Goal: Task Accomplishment & Management: Complete application form

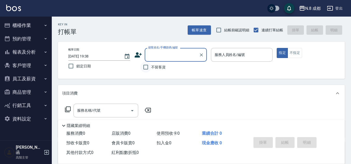
click at [148, 66] on input "不留客資" at bounding box center [145, 67] width 11 height 11
checkbox input "true"
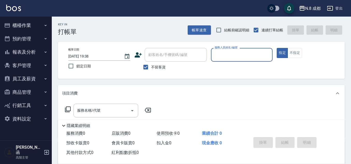
click at [218, 56] on input "服務人員姓名/編號" at bounding box center [242, 54] width 57 height 9
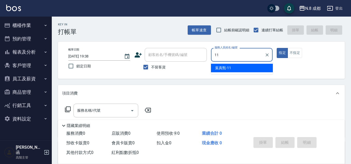
click at [223, 69] on span "[PERSON_NAME]-11" at bounding box center [223, 67] width 16 height 5
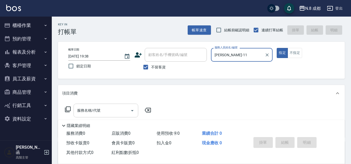
type input "[PERSON_NAME]-11"
click at [97, 113] on input "服務名稱/代號" at bounding box center [102, 110] width 52 height 9
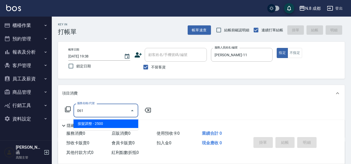
drag, startPoint x: 102, startPoint y: 121, endPoint x: 138, endPoint y: 118, distance: 36.6
click at [102, 121] on span "接髮調整 - 2500" at bounding box center [106, 123] width 65 height 9
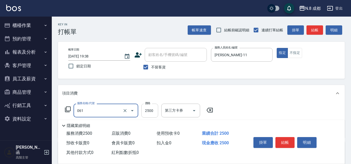
type input "接髮調整(061)"
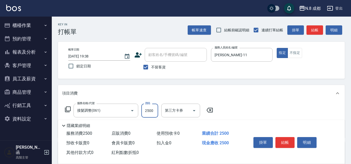
click at [147, 114] on input "2500" at bounding box center [149, 111] width 17 height 14
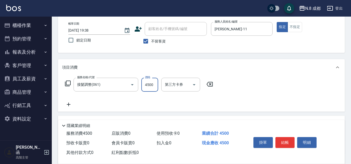
type input "4500"
drag, startPoint x: 75, startPoint y: 103, endPoint x: 80, endPoint y: 103, distance: 4.9
click at [76, 103] on div "服務名稱/代號 接髮調整(061) 服務名稱/代號 價格 4500 價格 第三方卡券 第三方卡券" at bounding box center [139, 93] width 154 height 30
click at [81, 103] on div "服務名稱/代號 接髮調整(061) 服務名稱/代號 價格 4500 價格 第三方卡券 第三方卡券" at bounding box center [139, 93] width 154 height 30
click at [70, 103] on icon at bounding box center [68, 104] width 13 height 6
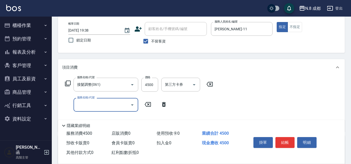
click at [84, 106] on input "服務名稱/代號" at bounding box center [102, 104] width 52 height 9
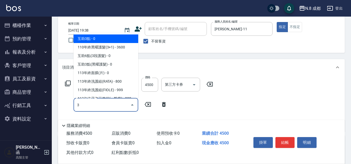
click at [102, 39] on span "互助3點 - 0" at bounding box center [106, 38] width 65 height 9
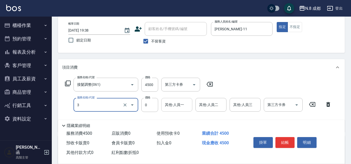
type input "互助3點(3)"
click at [174, 105] on input "其他-人員一" at bounding box center [177, 104] width 26 height 9
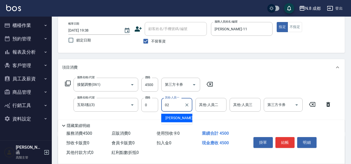
click at [176, 117] on span "[PERSON_NAME]-02" at bounding box center [182, 117] width 33 height 5
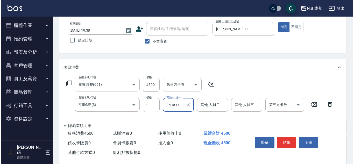
scroll to position [0, 0]
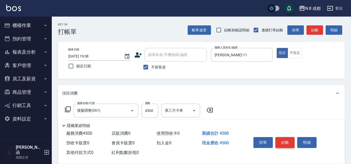
type input "[PERSON_NAME]-02"
click at [289, 140] on button "結帳" at bounding box center [285, 142] width 19 height 11
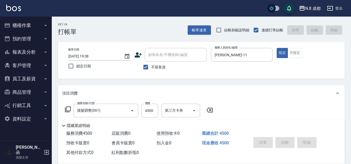
type input "[DATE] 19:40"
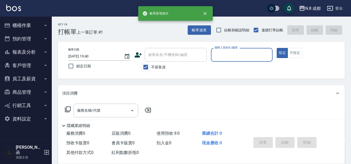
drag, startPoint x: 145, startPoint y: 66, endPoint x: 147, endPoint y: 63, distance: 3.1
click at [145, 66] on input "不留客資" at bounding box center [145, 67] width 11 height 11
checkbox input "false"
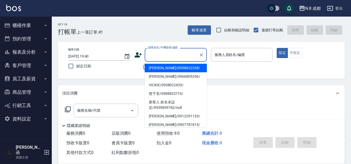
click at [154, 59] on input "顧客姓名/手機號碼/編號" at bounding box center [172, 54] width 50 height 9
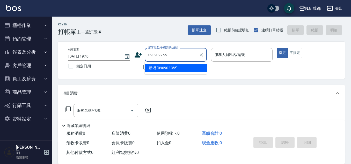
type input "0909022552"
drag, startPoint x: 182, startPoint y: 55, endPoint x: 113, endPoint y: 56, distance: 68.9
click at [113, 56] on div "帳單日期 [DATE] 19:40 鎖定日期 顧客姓名/手機號碼/編號 0909022552 顧客姓名/手機號碼/編號 不留客資 服務人員姓名/編號 服務人員…" at bounding box center [201, 60] width 275 height 25
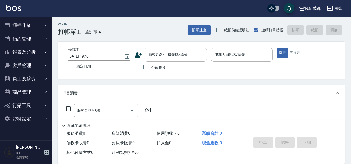
click at [139, 56] on icon at bounding box center [138, 54] width 7 height 5
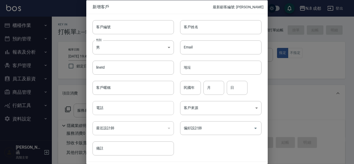
click at [122, 112] on input "電話" at bounding box center [133, 108] width 81 height 14
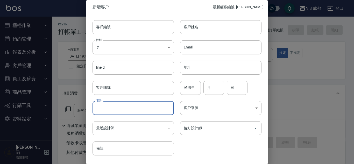
paste input "0909022552"
type input "0909022552"
click at [195, 25] on input "客戶姓名" at bounding box center [220, 27] width 81 height 14
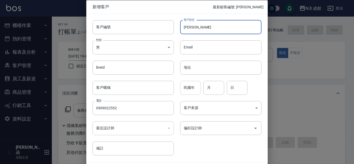
type input "[PERSON_NAME]"
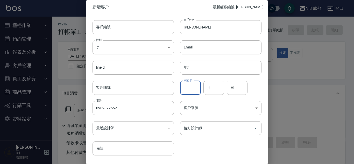
click at [192, 89] on input "民國年" at bounding box center [190, 88] width 21 height 14
type input "78"
click at [214, 88] on input "月" at bounding box center [213, 88] width 21 height 14
type input "07"
click at [227, 91] on input "日" at bounding box center [237, 88] width 21 height 14
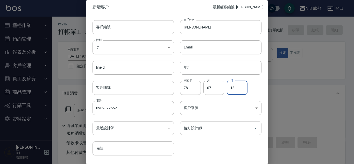
type input "18"
click at [224, 130] on input "偏好設計師" at bounding box center [216, 128] width 69 height 9
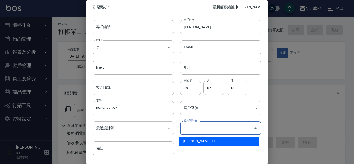
click at [218, 142] on li "[PERSON_NAME]-11" at bounding box center [219, 141] width 80 height 9
type input "葉真甄"
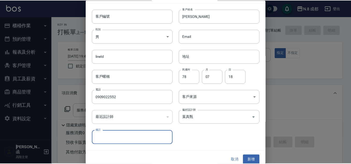
scroll to position [16, 0]
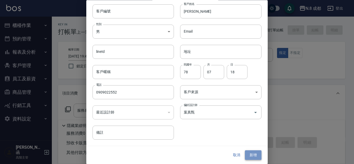
click at [255, 155] on button "新增" at bounding box center [253, 156] width 17 height 10
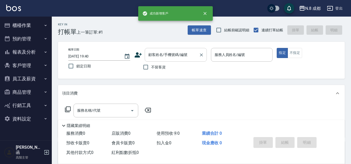
click at [174, 55] on input "顧客姓名/手機號碼/編號" at bounding box center [172, 54] width 50 height 9
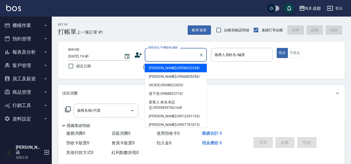
paste input "0909022552"
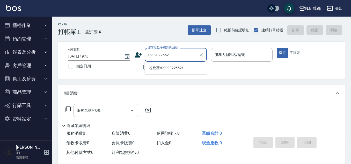
click at [155, 70] on li "谷欣蓓/0909022552/" at bounding box center [176, 68] width 62 height 9
type input "谷欣蓓/0909022552/"
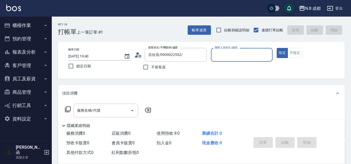
type input "[PERSON_NAME]-11"
click at [100, 111] on input "服務名稱/代號" at bounding box center [102, 110] width 52 height 9
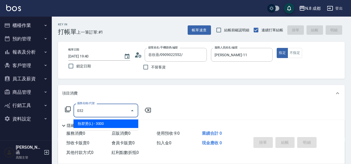
click at [105, 120] on span "熱塑燙(L) - 3000" at bounding box center [106, 123] width 65 height 9
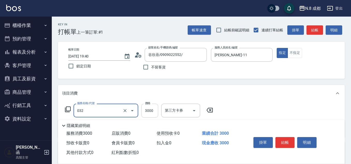
type input "熱塑燙(L)(032)"
click at [150, 112] on input "3000" at bounding box center [149, 111] width 17 height 14
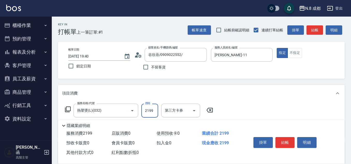
scroll to position [26, 0]
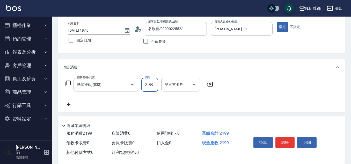
type input "2199"
click at [72, 106] on icon at bounding box center [68, 104] width 13 height 6
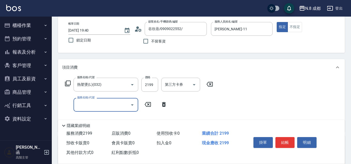
click at [82, 106] on input "服務名稱/代號" at bounding box center [102, 104] width 52 height 9
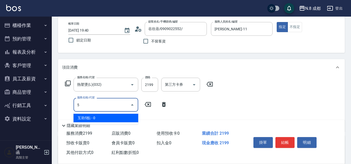
click at [87, 118] on span "互助5點 - 0" at bounding box center [106, 118] width 65 height 9
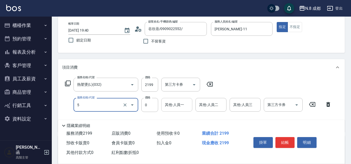
click at [192, 105] on div "其他-人員一" at bounding box center [176, 105] width 31 height 14
type input "互助5點(5)"
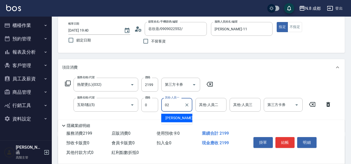
click at [182, 117] on div "[PERSON_NAME]-02" at bounding box center [176, 118] width 31 height 9
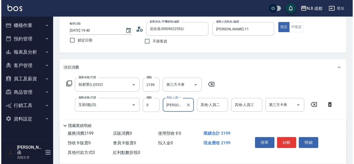
scroll to position [0, 0]
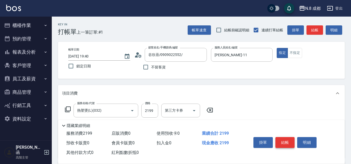
type input "[PERSON_NAME]-02"
click at [285, 137] on button "結帳" at bounding box center [285, 142] width 19 height 11
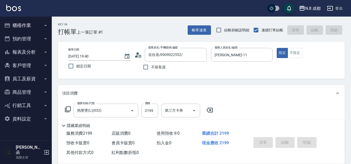
type input "[DATE] 19:41"
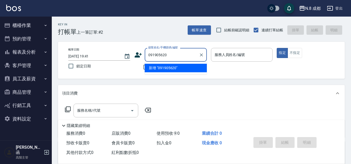
type input "0919056206"
drag, startPoint x: 172, startPoint y: 55, endPoint x: 89, endPoint y: 53, distance: 83.2
click at [89, 53] on div "帳單日期 [DATE] 19:41 鎖定日期 顧客姓名/手機號碼/編號 0919056206 顧客姓名/手機號碼/編號 不留客資 服務人員姓名/編號 服務人員…" at bounding box center [201, 60] width 275 height 25
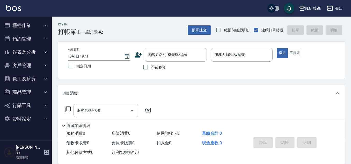
click at [138, 55] on icon at bounding box center [138, 55] width 8 height 8
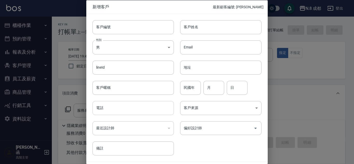
click at [120, 108] on input "電話" at bounding box center [133, 108] width 81 height 14
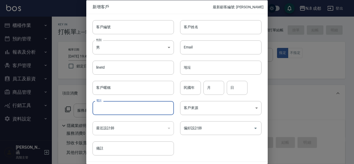
paste input "0919056206"
type input "0919056206"
click at [206, 30] on input "客戶姓名" at bounding box center [220, 27] width 81 height 14
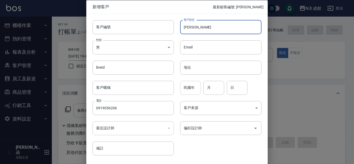
type input "[PERSON_NAME]"
click at [187, 89] on input "民國年" at bounding box center [190, 88] width 21 height 14
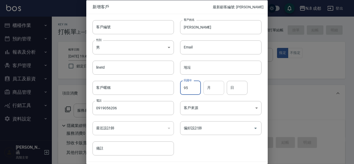
type input "95"
click at [213, 88] on input "月" at bounding box center [213, 88] width 21 height 14
drag, startPoint x: 214, startPoint y: 88, endPoint x: 201, endPoint y: 87, distance: 12.5
click at [201, 87] on div "民國年 95 民國年 月 0 月 日 日" at bounding box center [218, 84] width 88 height 20
type input "11"
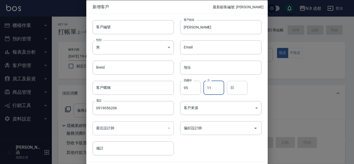
click at [239, 87] on input "日" at bounding box center [237, 88] width 21 height 14
click at [216, 123] on div "偏好設計師" at bounding box center [220, 128] width 81 height 14
type input "03"
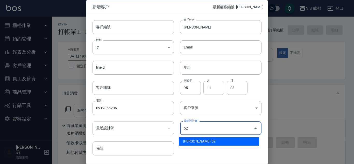
click at [209, 144] on li "[PERSON_NAME]-52" at bounding box center [219, 141] width 80 height 9
type input "[PERSON_NAME]"
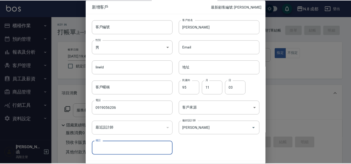
scroll to position [16, 0]
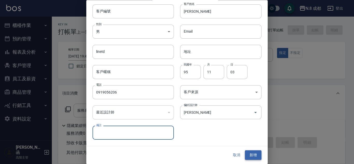
click at [249, 152] on button "新增" at bounding box center [253, 156] width 17 height 10
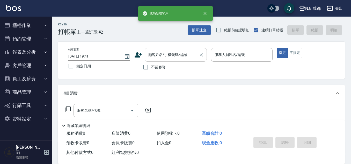
click at [181, 54] on input "顧客姓名/手機號碼/編號" at bounding box center [172, 54] width 50 height 9
paste input "0919056206"
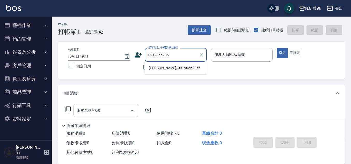
click at [174, 68] on li "[PERSON_NAME]/0919056206/" at bounding box center [176, 68] width 62 height 9
type input "[PERSON_NAME]/0919056206/"
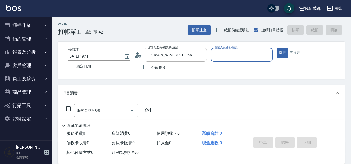
type input "[PERSON_NAME]-52"
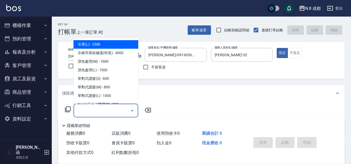
click at [101, 114] on input "服務名稱/代號" at bounding box center [102, 110] width 52 height 9
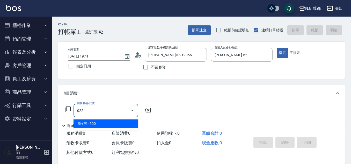
click at [96, 123] on span "洗+剪 - 500" at bounding box center [106, 123] width 65 height 9
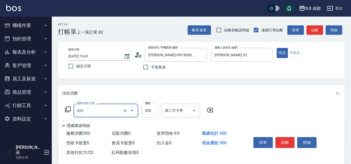
type input "洗+剪(022)"
click at [146, 111] on input "500" at bounding box center [149, 111] width 17 height 14
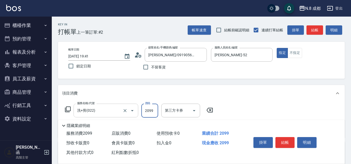
scroll to position [26, 0]
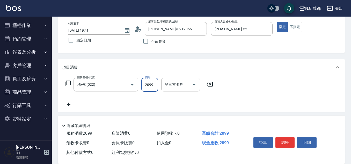
type input "2099"
drag, startPoint x: 69, startPoint y: 103, endPoint x: 90, endPoint y: 104, distance: 21.0
click at [76, 103] on div "服務名稱/代號 洗+剪(022) 服務名稱/代號 價格 2099 價格 第三方卡券 第三方卡券" at bounding box center [139, 93] width 154 height 30
click at [90, 104] on div "服務名稱/代號 洗+剪(022) 服務名稱/代號 價格 2099 價格 第三方卡券 第三方卡券" at bounding box center [139, 93] width 154 height 30
click at [70, 104] on icon at bounding box center [68, 104] width 13 height 6
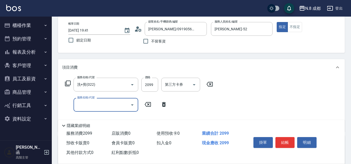
click at [91, 103] on input "服務名稱/代號" at bounding box center [102, 104] width 52 height 9
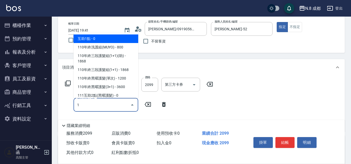
click at [103, 40] on span "互助1點 - 0" at bounding box center [106, 38] width 65 height 9
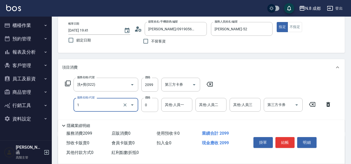
type input "互助1點(1)"
click at [176, 107] on input "其他-人員一" at bounding box center [177, 104] width 26 height 9
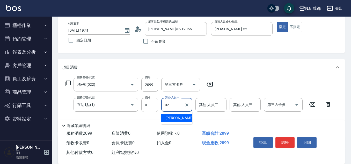
click at [177, 118] on span "[PERSON_NAME]-02" at bounding box center [182, 117] width 33 height 5
type input "[PERSON_NAME]-02"
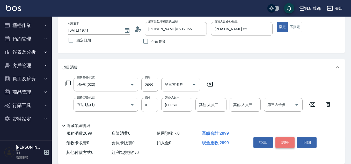
click at [285, 139] on button "結帳" at bounding box center [285, 142] width 19 height 11
type input "[DATE] 19:42"
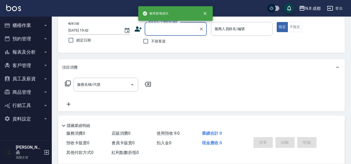
click at [154, 39] on span "不留客資" at bounding box center [158, 41] width 15 height 5
click at [151, 39] on input "不留客資" at bounding box center [145, 41] width 11 height 11
checkbox input "true"
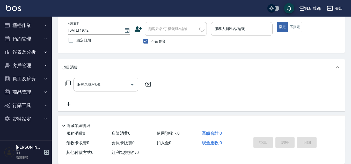
click at [239, 29] on input "服務人員姓名/編號" at bounding box center [242, 28] width 57 height 9
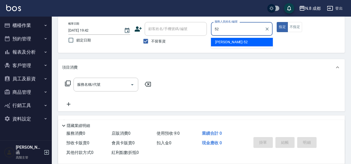
drag, startPoint x: 229, startPoint y: 41, endPoint x: 162, endPoint y: 54, distance: 68.4
click at [226, 42] on span "[PERSON_NAME]-52" at bounding box center [231, 41] width 33 height 5
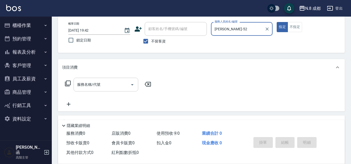
type input "[PERSON_NAME]-52"
click at [84, 87] on input "服務名稱/代號" at bounding box center [102, 84] width 52 height 9
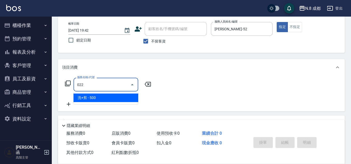
click at [96, 95] on span "洗+剪 - 500" at bounding box center [106, 98] width 65 height 9
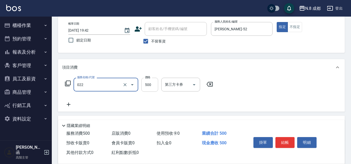
type input "洗+剪(022)"
drag, startPoint x: 155, startPoint y: 87, endPoint x: 146, endPoint y: 88, distance: 9.2
click at [155, 87] on input "500" at bounding box center [149, 85] width 17 height 14
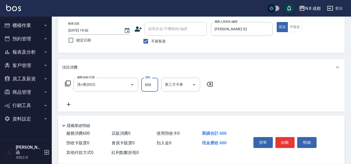
type input "600"
click at [72, 101] on div "服務名稱/代號 洗+剪(022) 服務名稱/代號 價格 600 價格 第三方卡券 第三方卡券" at bounding box center [139, 93] width 154 height 30
click at [99, 105] on div "服務名稱/代號 洗+剪(022) 服務名稱/代號 價格 600 價格 第三方卡券 第三方卡券" at bounding box center [139, 93] width 154 height 30
click at [72, 103] on icon at bounding box center [68, 104] width 13 height 6
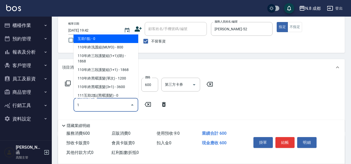
click at [96, 38] on span "互助1點 - 0" at bounding box center [106, 38] width 65 height 9
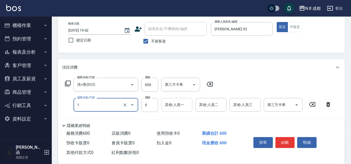
type input "互助1點(1)"
click at [178, 108] on input "0" at bounding box center [177, 104] width 26 height 9
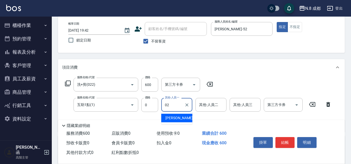
click at [180, 117] on span "[PERSON_NAME]-02" at bounding box center [182, 117] width 33 height 5
type input "[PERSON_NAME]-02"
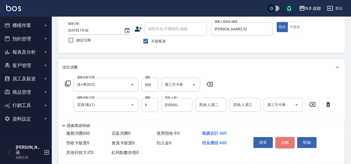
click at [287, 143] on button "結帳" at bounding box center [285, 142] width 19 height 11
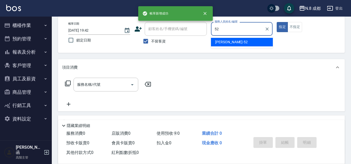
click at [227, 47] on ul "[PERSON_NAME]-52" at bounding box center [242, 42] width 62 height 13
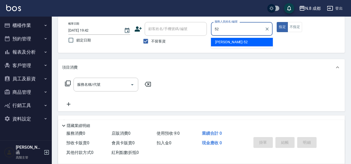
click at [220, 42] on span "[PERSON_NAME]-52" at bounding box center [231, 41] width 33 height 5
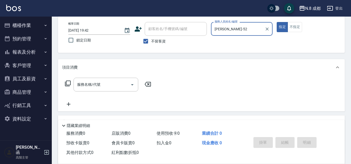
type input "[PERSON_NAME]-52"
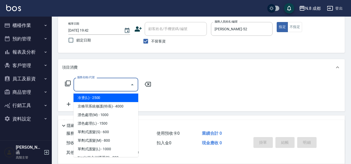
click at [104, 84] on input "服務名稱/代號" at bounding box center [102, 84] width 52 height 9
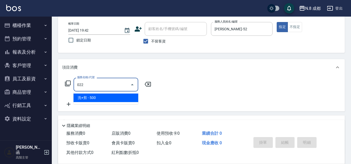
click at [103, 98] on span "洗+剪 - 500" at bounding box center [106, 98] width 65 height 9
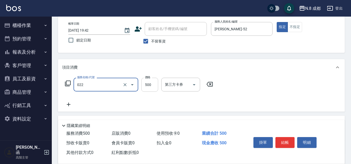
type input "洗+剪(022)"
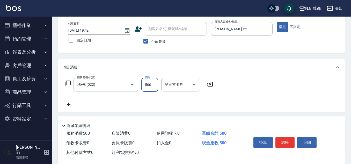
drag, startPoint x: 154, startPoint y: 85, endPoint x: 147, endPoint y: 87, distance: 7.2
click at [154, 85] on input "500" at bounding box center [149, 85] width 17 height 14
type input "700"
click at [69, 105] on icon at bounding box center [68, 104] width 13 height 6
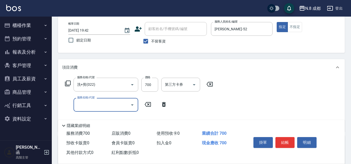
drag, startPoint x: 93, startPoint y: 107, endPoint x: 92, endPoint y: 100, distance: 6.9
click at [94, 107] on input "服務名稱/代號" at bounding box center [102, 104] width 52 height 9
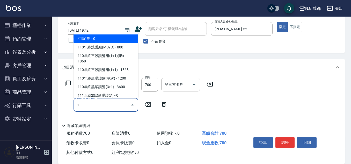
click at [105, 39] on span "互助1點 - 0" at bounding box center [106, 38] width 65 height 9
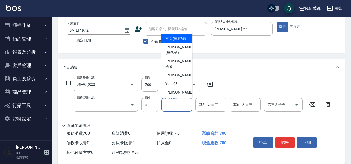
type input "互助1點(1)"
click at [178, 108] on input "其他-人員一" at bounding box center [177, 104] width 26 height 9
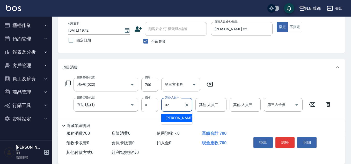
click at [177, 118] on span "[PERSON_NAME]-02" at bounding box center [182, 117] width 33 height 5
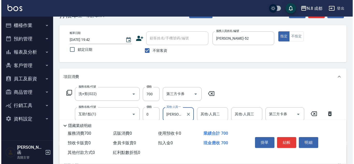
scroll to position [0, 0]
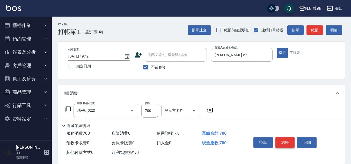
type input "[PERSON_NAME]-02"
click at [286, 139] on button "結帳" at bounding box center [285, 142] width 19 height 11
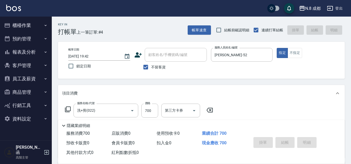
type input "[DATE] 19:49"
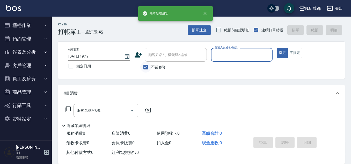
click at [148, 67] on input "不留客資" at bounding box center [145, 67] width 11 height 11
checkbox input "false"
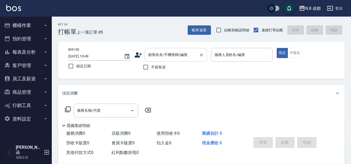
click at [159, 56] on input "顧客姓名/手機號碼/編號" at bounding box center [172, 54] width 50 height 9
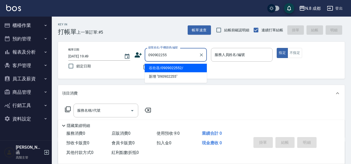
type input "0909022551"
drag, startPoint x: 190, startPoint y: 56, endPoint x: 62, endPoint y: 67, distance: 127.8
click at [62, 67] on div "帳單日期 [DATE] 19:49 鎖定日期 顧客姓名/手機號碼/編號 0909022551 顧客姓名/手機號碼/編號 不留客資 服務人員姓名/編號 服務人員…" at bounding box center [201, 60] width 287 height 37
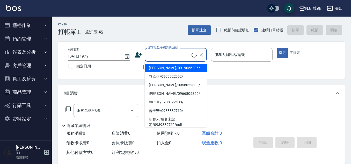
click at [135, 56] on icon at bounding box center [138, 54] width 7 height 5
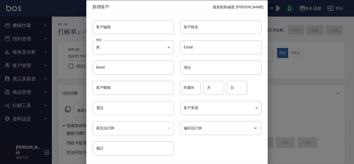
drag, startPoint x: 126, startPoint y: 105, endPoint x: 180, endPoint y: 70, distance: 63.8
click at [126, 105] on input "電話" at bounding box center [133, 108] width 81 height 14
paste input "0909022551"
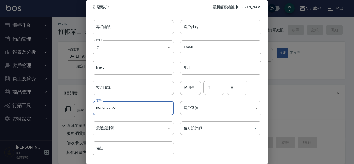
type input "0909022551"
click at [201, 26] on input "客戶姓名" at bounding box center [220, 27] width 81 height 14
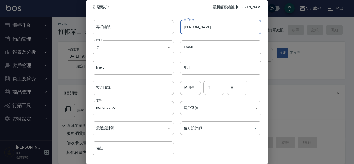
type input "[PERSON_NAME]"
click at [189, 86] on input "民國年" at bounding box center [190, 88] width 21 height 14
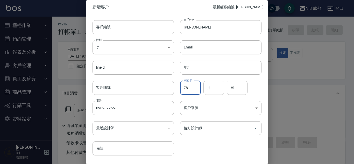
type input "78"
click at [217, 88] on input "月" at bounding box center [213, 88] width 21 height 14
type input "07"
click at [231, 88] on input "日" at bounding box center [237, 88] width 21 height 14
type input "18"
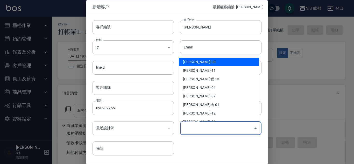
click at [215, 125] on input "偏好設計師" at bounding box center [216, 128] width 69 height 9
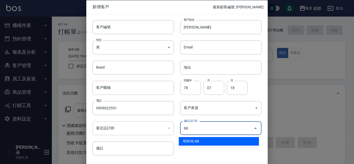
click at [213, 139] on li "明祥何-68" at bounding box center [219, 141] width 80 height 9
type input "明祥何"
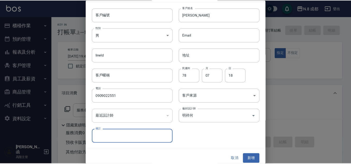
scroll to position [16, 0]
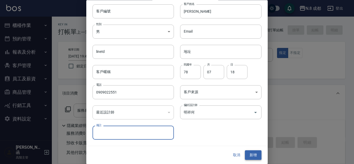
click at [252, 151] on button "新增" at bounding box center [253, 156] width 17 height 10
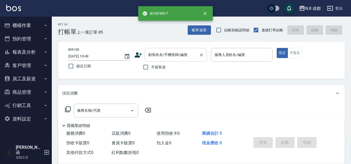
click at [187, 54] on input "顧客姓名/手機號碼/編號" at bounding box center [172, 54] width 50 height 9
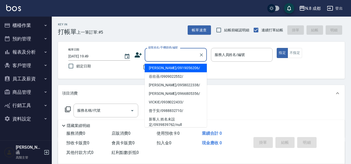
paste input "0909022551"
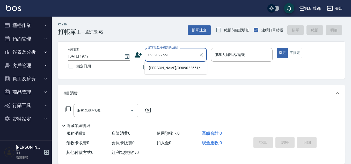
click at [160, 67] on li "[PERSON_NAME]/0909022551/" at bounding box center [176, 68] width 62 height 9
type input "[PERSON_NAME]/0909022551/"
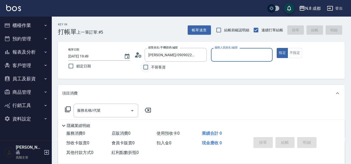
type input "明祥何-68"
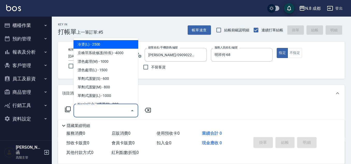
drag, startPoint x: 105, startPoint y: 108, endPoint x: 105, endPoint y: 103, distance: 4.7
click at [105, 107] on input "服務名稱/代號" at bounding box center [102, 110] width 52 height 9
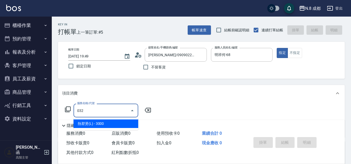
click at [101, 121] on span "熱塑燙(L) - 3000" at bounding box center [106, 123] width 65 height 9
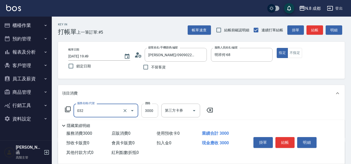
type input "熱塑燙(L)(032)"
click at [148, 111] on input "3000" at bounding box center [149, 111] width 17 height 14
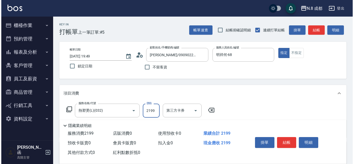
scroll to position [26, 0]
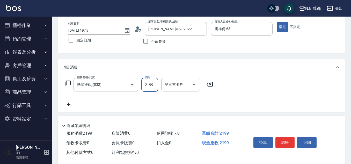
type input "2199"
click at [70, 104] on icon at bounding box center [68, 104] width 13 height 6
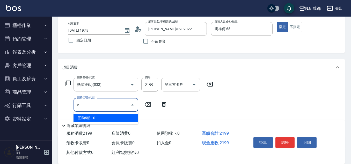
drag, startPoint x: 100, startPoint y: 118, endPoint x: 155, endPoint y: 118, distance: 54.9
click at [102, 118] on span "互助5點 - 0" at bounding box center [106, 118] width 65 height 9
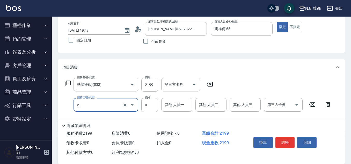
type input "互助5點(5)"
click at [170, 103] on input "其他-人員一" at bounding box center [177, 104] width 26 height 9
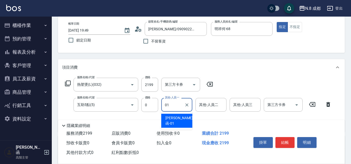
click at [181, 115] on span "[PERSON_NAME]函 -01" at bounding box center [179, 120] width 27 height 11
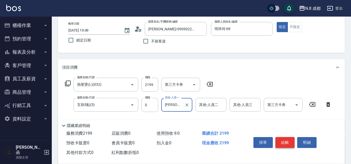
type input "[PERSON_NAME]函-01"
click at [286, 141] on button "結帳" at bounding box center [285, 142] width 19 height 11
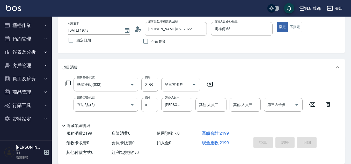
type input "[DATE] 19:50"
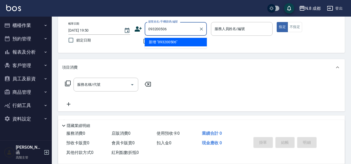
type input "0932005062"
drag, startPoint x: 191, startPoint y: 27, endPoint x: 138, endPoint y: 29, distance: 52.9
click at [138, 29] on div "顧客姓名/手機號碼/編號 0932005062 顧客姓名/手機號碼/編號" at bounding box center [170, 29] width 73 height 14
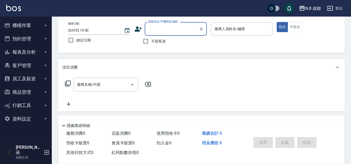
click at [140, 30] on icon at bounding box center [138, 29] width 8 height 8
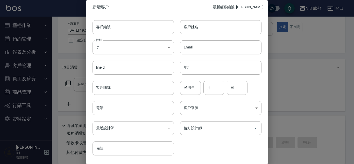
click at [113, 112] on input "電話" at bounding box center [133, 108] width 81 height 14
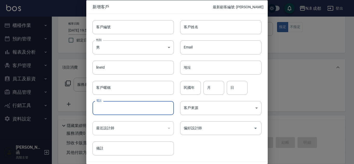
paste input "0932005062"
type input "0932005062"
click at [194, 27] on input "客戶姓名" at bounding box center [220, 27] width 81 height 14
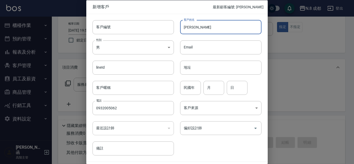
type input "[PERSON_NAME]"
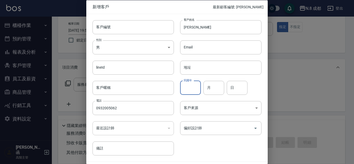
click at [192, 86] on input "民國年" at bounding box center [190, 88] width 21 height 14
type input "77"
click at [206, 86] on input "月" at bounding box center [213, 88] width 21 height 14
type input "07"
click at [238, 86] on input "日" at bounding box center [237, 88] width 21 height 14
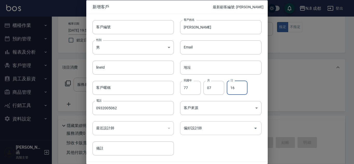
click at [228, 121] on div "偏好設計師" at bounding box center [220, 128] width 81 height 14
type input "16"
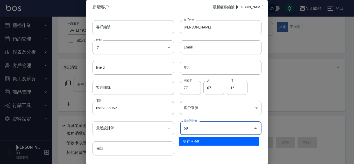
click at [216, 147] on ul "明祥何-68" at bounding box center [219, 141] width 80 height 13
drag, startPoint x: 218, startPoint y: 143, endPoint x: 237, endPoint y: 140, distance: 18.6
click at [218, 143] on li "明祥何-68" at bounding box center [219, 141] width 80 height 9
type input "明祥何"
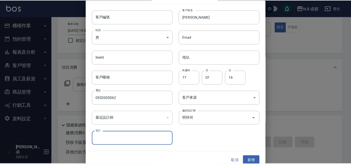
scroll to position [16, 0]
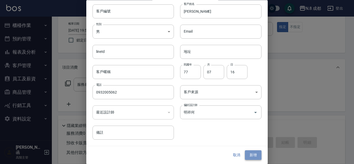
click at [255, 157] on button "新增" at bounding box center [253, 156] width 17 height 10
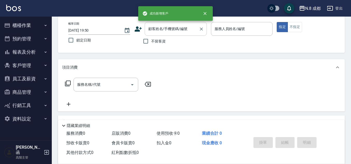
click at [177, 23] on div "顧客姓名/手機號碼/編號" at bounding box center [176, 29] width 62 height 14
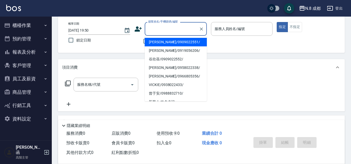
paste input "0932005062"
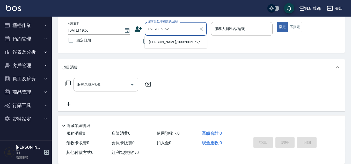
click at [157, 43] on li "[PERSON_NAME]/0932005062/" at bounding box center [176, 42] width 62 height 9
type input "[PERSON_NAME]/0932005062/"
type input "明祥何-68"
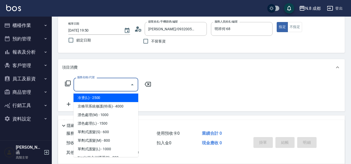
click at [104, 80] on input "服務名稱/代號" at bounding box center [102, 84] width 52 height 9
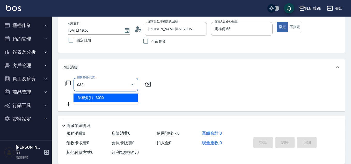
drag, startPoint x: 110, startPoint y: 100, endPoint x: 150, endPoint y: 100, distance: 40.2
click at [112, 100] on span "熱塑燙(L) - 3000" at bounding box center [106, 98] width 65 height 9
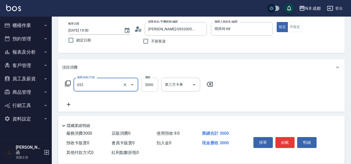
type input "熱塑燙(L)(032)"
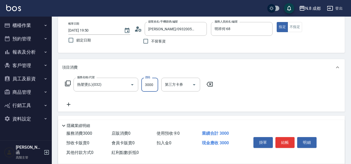
click at [153, 87] on input "3000" at bounding box center [149, 85] width 17 height 14
drag, startPoint x: 153, startPoint y: 87, endPoint x: 135, endPoint y: 87, distance: 18.4
click at [135, 87] on div "服務名稱/代號 熱塑燙(L)(032) 服務名稱/代號 價格 0 價格 第三方卡券 第三方卡券" at bounding box center [139, 85] width 154 height 14
type input "4899"
click at [71, 103] on icon at bounding box center [68, 104] width 13 height 6
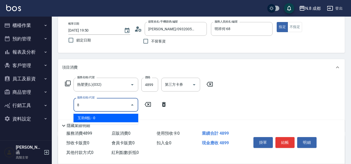
click at [100, 115] on span "互助8點 - 0" at bounding box center [106, 118] width 65 height 9
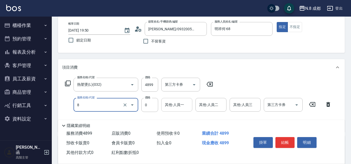
type input "互助8點(8)"
click at [181, 107] on input "其他-人員一" at bounding box center [177, 104] width 26 height 9
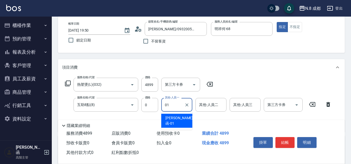
click at [179, 119] on span "[PERSON_NAME]函 -01" at bounding box center [179, 120] width 27 height 11
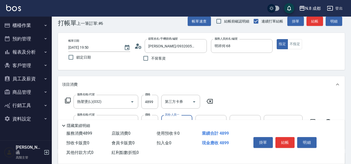
scroll to position [0, 0]
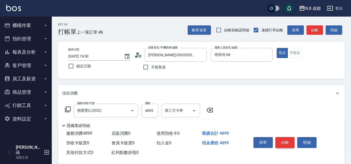
type input "[PERSON_NAME]函-01"
click at [289, 139] on button "結帳" at bounding box center [285, 142] width 19 height 11
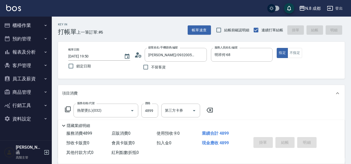
type input "[DATE] 19:51"
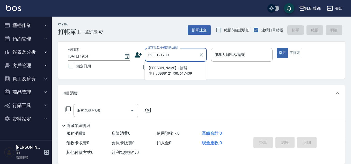
click at [171, 72] on li "[PERSON_NAME]（熊醫生）/0988121730/617439" at bounding box center [176, 71] width 62 height 14
type input "[PERSON_NAME]（熊醫生）/0988121730/617439"
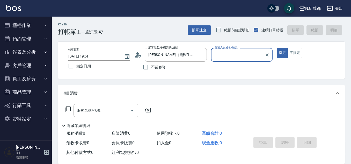
type input "[PERSON_NAME]程-13"
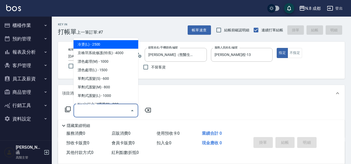
drag, startPoint x: 114, startPoint y: 111, endPoint x: 114, endPoint y: 108, distance: 3.1
click at [114, 110] on input "服務名稱/代號" at bounding box center [102, 110] width 52 height 9
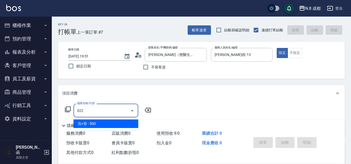
click at [95, 125] on span "洗+剪 - 500" at bounding box center [106, 123] width 65 height 9
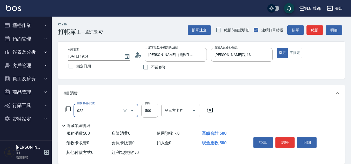
type input "洗+剪(022)"
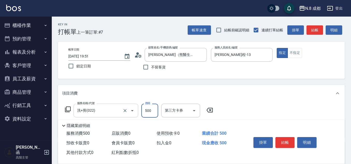
drag, startPoint x: 150, startPoint y: 111, endPoint x: 124, endPoint y: 105, distance: 27.3
click at [150, 111] on input "500" at bounding box center [149, 111] width 17 height 14
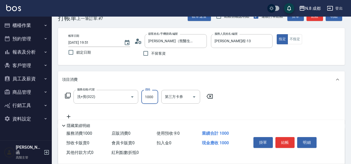
scroll to position [26, 0]
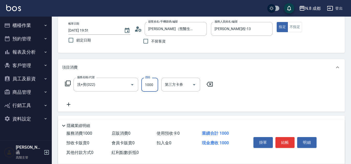
type input "1000"
click at [70, 104] on icon at bounding box center [69, 105] width 4 height 4
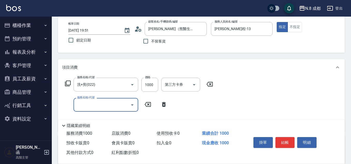
click at [84, 104] on div "服務名稱/代號 服務名稱/代號" at bounding box center [106, 105] width 65 height 14
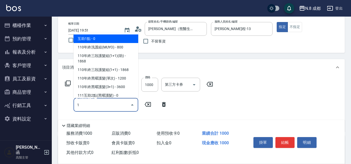
click at [103, 40] on span "互助1點 - 0" at bounding box center [106, 38] width 65 height 9
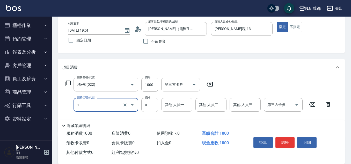
type input "互助1點(1)"
click at [171, 103] on input "0" at bounding box center [177, 104] width 26 height 9
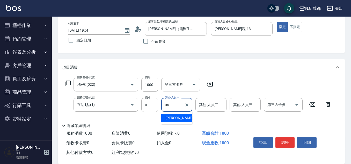
click at [176, 116] on span "[PERSON_NAME] -06" at bounding box center [182, 117] width 33 height 5
type input "[PERSON_NAME]-06"
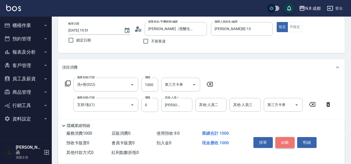
click at [286, 137] on button "結帳" at bounding box center [285, 142] width 19 height 11
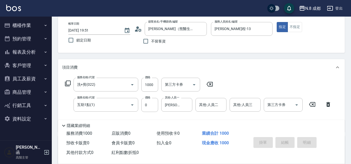
type input "[DATE] 19:52"
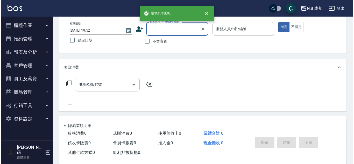
scroll to position [0, 0]
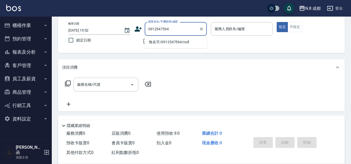
click at [174, 42] on li "無名字/0912547594/null" at bounding box center [176, 42] width 62 height 9
type input "無名字/0912547594/null"
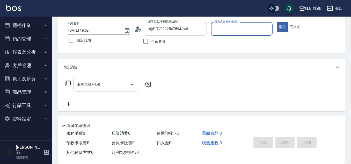
click at [220, 29] on input "服務人員姓名/編號" at bounding box center [242, 28] width 57 height 9
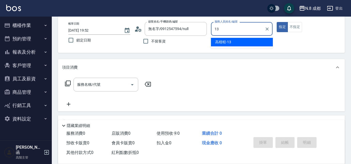
click at [222, 43] on span "[PERSON_NAME]程 -13" at bounding box center [223, 41] width 16 height 5
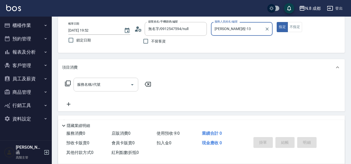
type input "[PERSON_NAME]程-13"
click at [93, 86] on input "服務名稱/代號" at bounding box center [102, 84] width 52 height 9
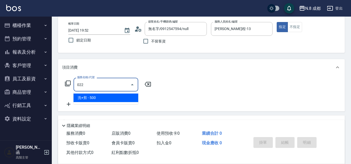
click at [95, 97] on span "洗+剪 - 500" at bounding box center [106, 98] width 65 height 9
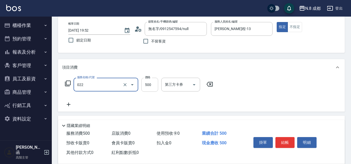
type input "洗+剪(022)"
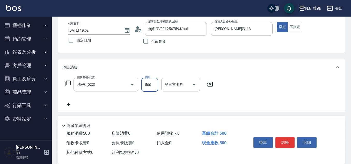
drag, startPoint x: 148, startPoint y: 86, endPoint x: 153, endPoint y: 86, distance: 5.2
click at [148, 86] on input "500" at bounding box center [149, 85] width 17 height 14
type input "1700"
click at [77, 105] on div "服務名稱/代號 洗+剪(022) 服務名稱/代號 價格 1700 價格 第三方卡券 第三方卡券" at bounding box center [139, 93] width 154 height 30
click at [97, 104] on div "服務名稱/代號 洗+剪(022) 服務名稱/代號 價格 1700 價格 第三方卡券 第三方卡券" at bounding box center [139, 93] width 154 height 30
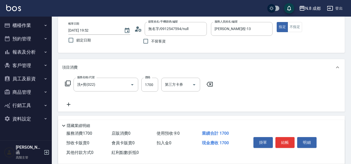
click at [73, 104] on icon at bounding box center [68, 104] width 13 height 6
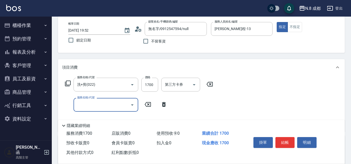
drag, startPoint x: 73, startPoint y: 104, endPoint x: 84, endPoint y: 104, distance: 10.6
click at [84, 104] on div "服務名稱/代號 服務名稱/代號" at bounding box center [106, 105] width 65 height 14
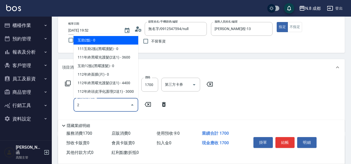
click at [110, 38] on span "互助2點 - 0" at bounding box center [106, 40] width 65 height 9
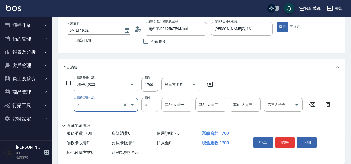
type input "互助2點(2)"
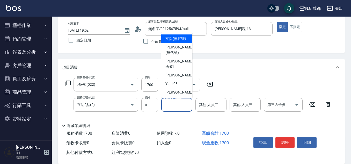
click at [171, 108] on input "其他-人員一" at bounding box center [177, 104] width 26 height 9
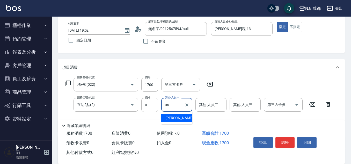
click at [176, 116] on span "[PERSON_NAME] -06" at bounding box center [182, 117] width 33 height 5
type input "[PERSON_NAME]-06"
click at [286, 139] on button "結帳" at bounding box center [285, 142] width 19 height 11
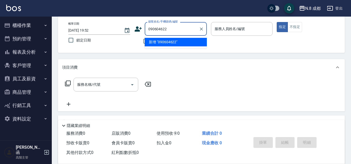
type input "0906046226"
click at [114, 39] on div "帳單日期 [DATE] 19:52 鎖定日期 顧客姓名/手機號碼/編號 0906046226 顧客姓名/手機號碼/編號 不留客資 服務人員姓名/編號 服務人員…" at bounding box center [201, 34] width 275 height 25
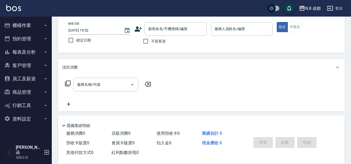
click at [138, 30] on icon at bounding box center [138, 28] width 7 height 5
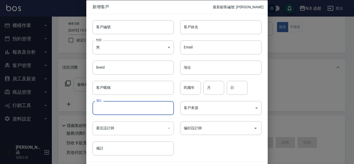
drag, startPoint x: 117, startPoint y: 107, endPoint x: 128, endPoint y: 101, distance: 12.3
click at [117, 107] on input "電話" at bounding box center [133, 108] width 81 height 14
paste input "0906046226"
type input "0906046226"
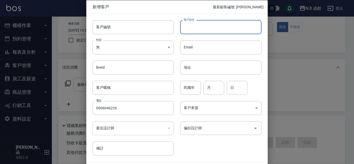
click at [196, 27] on input "客戶姓名" at bounding box center [220, 27] width 81 height 14
type input "賴??"
click at [194, 87] on input "民國年" at bounding box center [190, 88] width 21 height 14
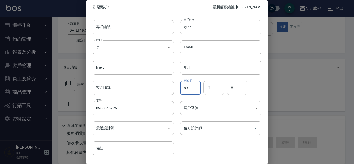
type input "89"
click at [214, 86] on input "月" at bounding box center [213, 88] width 21 height 14
type input "01"
click at [236, 91] on input "日" at bounding box center [237, 88] width 21 height 14
type input "23"
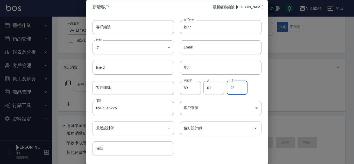
click at [213, 127] on input "偏好設計師" at bounding box center [216, 128] width 69 height 9
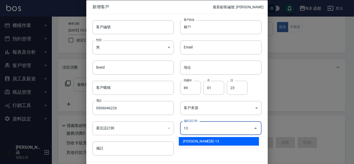
click at [202, 144] on li "[PERSON_NAME]程-13" at bounding box center [219, 141] width 80 height 9
type input "高楷程"
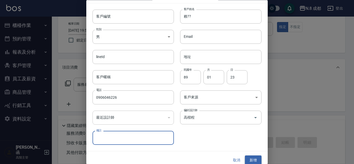
scroll to position [16, 0]
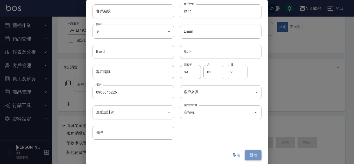
click at [250, 158] on button "新增" at bounding box center [253, 156] width 17 height 10
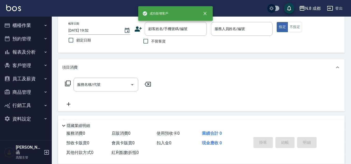
click at [174, 36] on div "不留客資" at bounding box center [170, 41] width 73 height 11
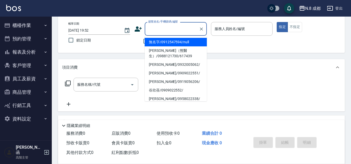
click at [176, 28] on input "顧客姓名/手機號碼/編號" at bounding box center [172, 28] width 50 height 9
paste input "0906046226"
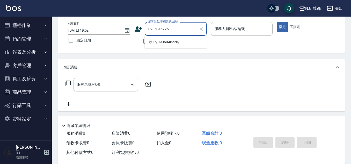
click at [168, 44] on li "賴??/0906046226/" at bounding box center [176, 42] width 62 height 9
type input "賴??/0906046226/"
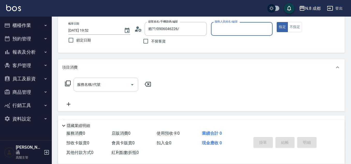
type input "[PERSON_NAME]程-13"
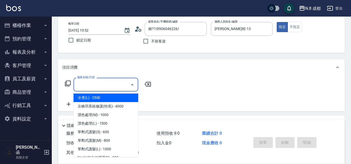
click at [108, 88] on input "服務名稱/代號" at bounding box center [102, 84] width 52 height 9
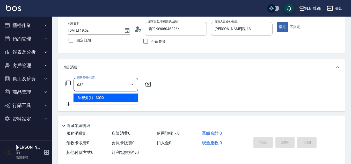
click at [108, 97] on span "熱塑燙(L) - 3000" at bounding box center [106, 98] width 65 height 9
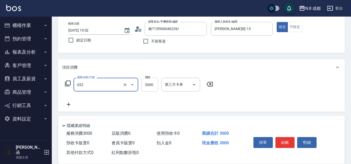
type input "熱塑燙(L)(032)"
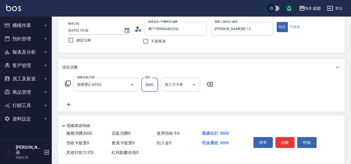
click at [146, 84] on input "3000" at bounding box center [149, 85] width 17 height 14
type input "2700"
drag, startPoint x: 73, startPoint y: 105, endPoint x: 86, endPoint y: 106, distance: 13.0
click at [83, 106] on div "服務名稱/代號 熱塑燙(L)(032) 服務名稱/代號 價格 2700 價格 第三方卡券 第三方卡券" at bounding box center [139, 93] width 154 height 30
click at [86, 106] on div "服務名稱/代號 熱塑燙(L)(032) 服務名稱/代號 價格 2700 價格 第三方卡券 第三方卡券" at bounding box center [139, 93] width 154 height 30
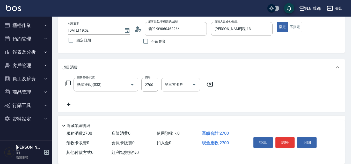
click at [73, 104] on icon at bounding box center [68, 104] width 13 height 6
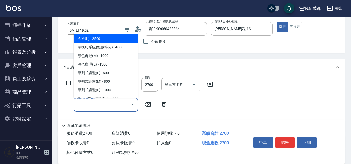
click at [81, 104] on input "服務名稱/代號" at bounding box center [102, 104] width 52 height 9
click at [111, 41] on span "互助3點 - 0" at bounding box center [106, 38] width 65 height 9
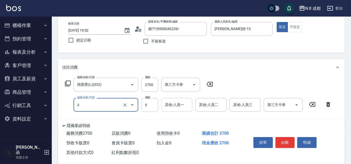
type input "互助3點(3)"
click at [174, 105] on input "其他-人員一" at bounding box center [177, 104] width 26 height 9
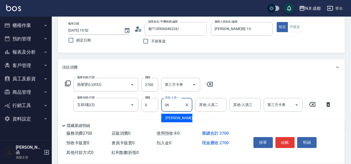
click at [181, 115] on span "[PERSON_NAME] -06" at bounding box center [182, 117] width 33 height 5
type input "[PERSON_NAME]-06"
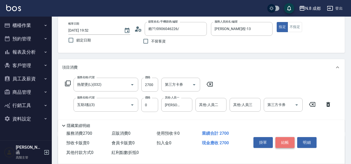
click at [289, 139] on button "結帳" at bounding box center [285, 142] width 19 height 11
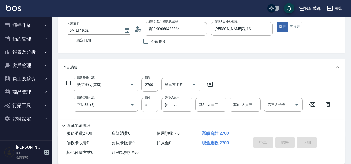
type input "[DATE] 19:53"
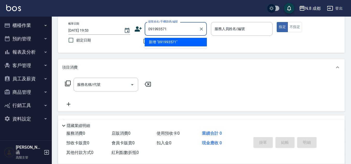
type input "0919935712"
drag, startPoint x: 179, startPoint y: 27, endPoint x: 142, endPoint y: 32, distance: 37.9
click at [142, 32] on div "顧客姓名/手機號碼/編號 0919935712 顧客姓名/手機號碼/編號" at bounding box center [170, 29] width 73 height 14
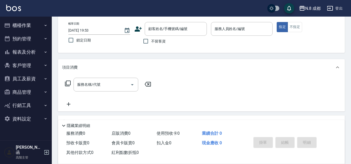
click at [139, 30] on icon at bounding box center [138, 28] width 7 height 5
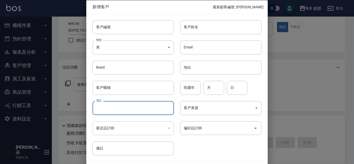
click at [120, 104] on input "電話" at bounding box center [133, 108] width 81 height 14
paste input "0919935712"
type input "0919935712"
drag, startPoint x: 204, startPoint y: 28, endPoint x: 210, endPoint y: 33, distance: 7.9
click at [205, 29] on input "客戶姓名" at bounding box center [220, 27] width 81 height 14
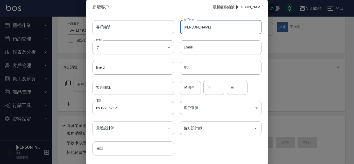
type input "[PERSON_NAME]"
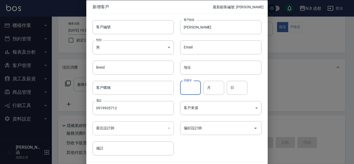
click at [192, 83] on div "民國年 民國年" at bounding box center [190, 88] width 21 height 14
type input "90"
click at [217, 88] on input "月" at bounding box center [213, 88] width 21 height 14
type input "05"
click at [229, 89] on input "日" at bounding box center [237, 88] width 21 height 14
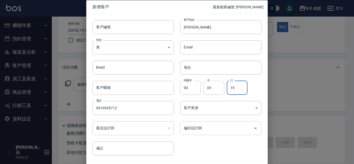
type input "19"
click at [209, 128] on input "偏好設計師" at bounding box center [216, 128] width 69 height 9
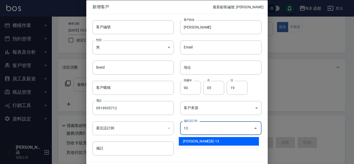
click at [202, 139] on li "[PERSON_NAME]程-13" at bounding box center [219, 141] width 80 height 9
type input "高楷程"
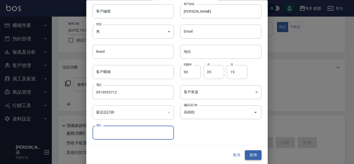
drag, startPoint x: 253, startPoint y: 157, endPoint x: 221, endPoint y: 107, distance: 59.7
click at [253, 157] on button "新增" at bounding box center [253, 156] width 17 height 10
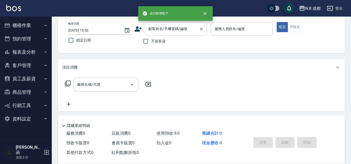
click at [178, 33] on input "顧客姓名/手機號碼/編號" at bounding box center [172, 28] width 50 height 9
paste input "0919935712"
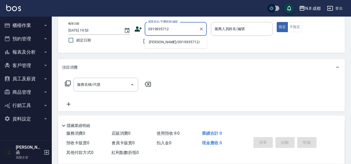
click at [171, 41] on li "[PERSON_NAME]/0919935712/" at bounding box center [176, 42] width 62 height 9
type input "[PERSON_NAME]/0919935712/"
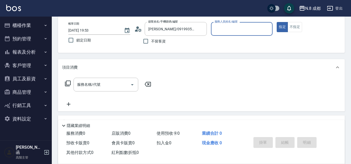
type input "[PERSON_NAME]程-13"
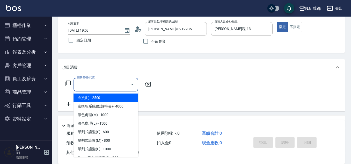
click at [109, 86] on input "服務名稱/代號" at bounding box center [102, 84] width 52 height 9
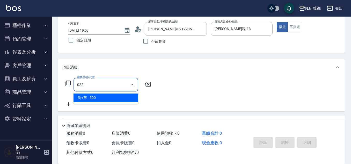
click at [106, 96] on span "洗+剪 - 500" at bounding box center [106, 98] width 65 height 9
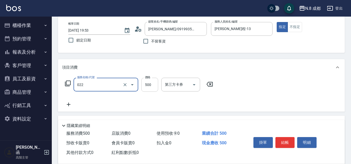
type input "洗+剪(022)"
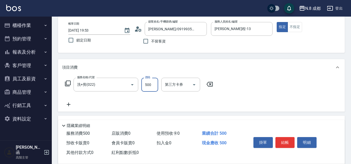
click at [152, 84] on input "500" at bounding box center [149, 85] width 17 height 14
type input "1700"
drag, startPoint x: 69, startPoint y: 103, endPoint x: 72, endPoint y: 103, distance: 2.9
click at [72, 103] on icon at bounding box center [68, 104] width 13 height 6
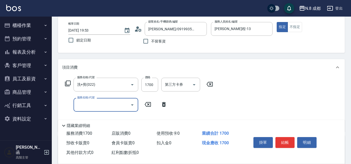
drag, startPoint x: 72, startPoint y: 103, endPoint x: 88, endPoint y: 105, distance: 15.4
click at [88, 105] on div "服務名稱/代號 服務名稱/代號" at bounding box center [106, 105] width 65 height 14
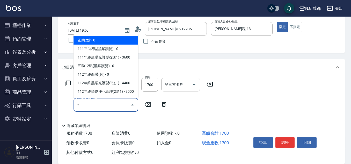
click at [105, 40] on span "互助2點 - 0" at bounding box center [106, 40] width 65 height 9
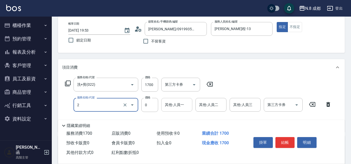
click at [183, 111] on div "其他-人員一" at bounding box center [176, 105] width 31 height 14
type input "互助2點(2)"
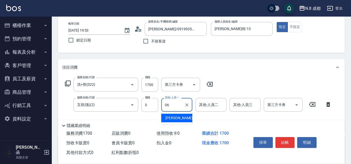
click at [180, 116] on span "[PERSON_NAME] -06" at bounding box center [182, 117] width 33 height 5
type input "[PERSON_NAME]-06"
click at [289, 142] on button "結帳" at bounding box center [285, 142] width 19 height 11
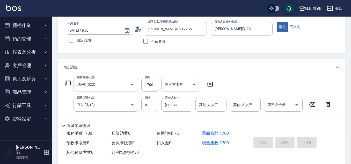
type input "[DATE] 19:54"
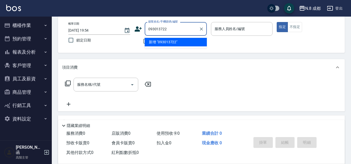
type input "0930137221"
drag, startPoint x: 176, startPoint y: 32, endPoint x: 142, endPoint y: 29, distance: 34.9
click at [142, 29] on div "顧客姓名/手機號碼/編號 0930137221 顧客姓名/手機號碼/編號" at bounding box center [170, 29] width 73 height 14
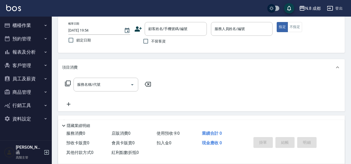
click at [139, 28] on icon at bounding box center [138, 29] width 8 height 8
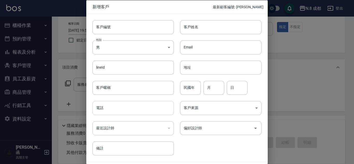
click at [114, 114] on input "電話" at bounding box center [133, 108] width 81 height 14
paste input "0930137221"
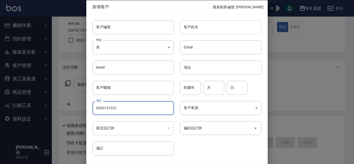
type input "0930137221"
click at [194, 28] on input "客戶姓名" at bounding box center [220, 27] width 81 height 14
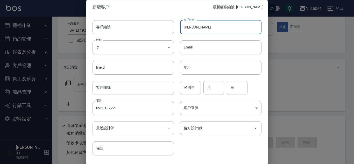
type input "[PERSON_NAME]"
click at [190, 85] on input "民國年" at bounding box center [190, 88] width 21 height 14
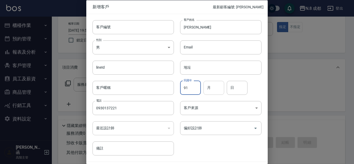
type input "91"
click at [213, 89] on input "月" at bounding box center [213, 88] width 21 height 14
type input "12"
click at [232, 89] on input "日" at bounding box center [237, 88] width 21 height 14
type input "28"
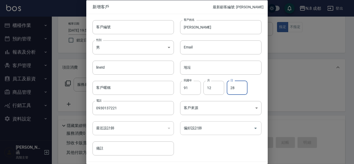
click at [209, 125] on input "偏好設計師" at bounding box center [216, 128] width 69 height 9
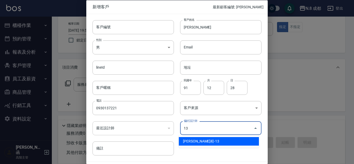
drag, startPoint x: 204, startPoint y: 138, endPoint x: 208, endPoint y: 141, distance: 5.0
click at [204, 140] on li "[PERSON_NAME]程-13" at bounding box center [219, 141] width 80 height 9
type input "高楷程"
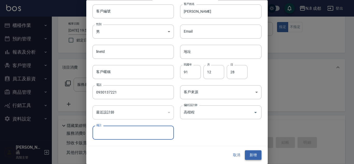
click at [254, 155] on button "新增" at bounding box center [253, 156] width 17 height 10
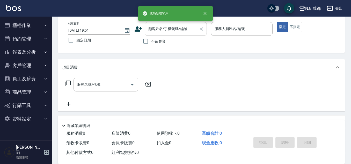
click at [171, 32] on input "顧客姓名/手機號碼/編號" at bounding box center [172, 28] width 50 height 9
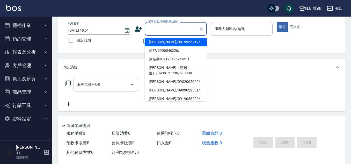
paste input "0930137221"
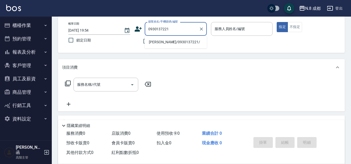
click at [172, 43] on li "[PERSON_NAME]/0930137221/" at bounding box center [176, 42] width 62 height 9
type input "[PERSON_NAME]/0930137221/"
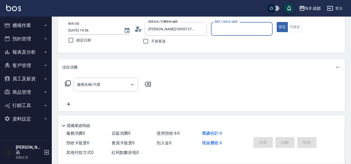
type input "[PERSON_NAME]程-13"
click at [105, 87] on input "服務名稱/代號" at bounding box center [102, 84] width 52 height 9
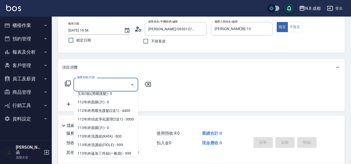
scroll to position [699, 0]
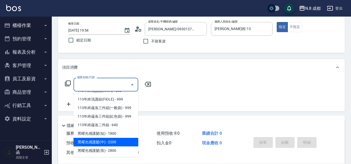
click at [108, 142] on span "黑曜光感護髮(中) - 2200" at bounding box center [106, 142] width 65 height 9
type input "黑曜光感護髮(中)(黑2)"
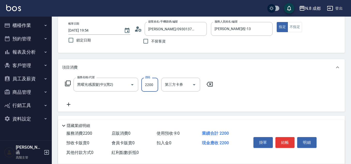
click at [148, 86] on input "2200" at bounding box center [149, 85] width 17 height 14
type input "4200"
click at [70, 102] on icon at bounding box center [68, 104] width 13 height 6
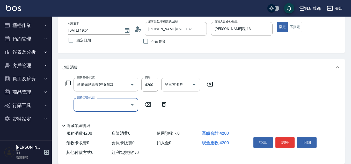
click at [85, 104] on div "服務名稱/代號 服務名稱/代號" at bounding box center [106, 105] width 65 height 14
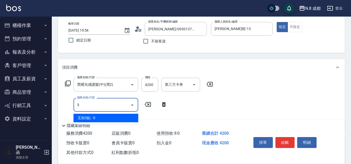
click at [88, 119] on span "互助5點 - 0" at bounding box center [106, 118] width 65 height 9
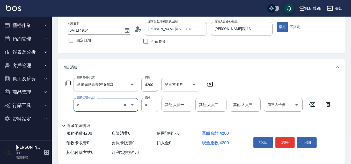
type input "互助5點(5)"
click at [165, 107] on input "其他-人員一" at bounding box center [177, 104] width 26 height 9
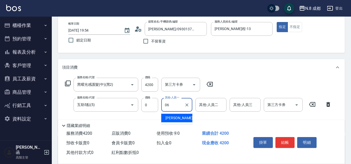
click at [175, 117] on span "[PERSON_NAME] -06" at bounding box center [182, 117] width 33 height 5
type input "[PERSON_NAME]-06"
click at [283, 139] on button "結帳" at bounding box center [285, 142] width 19 height 11
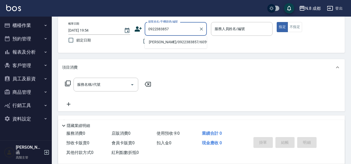
click at [178, 45] on li "[PERSON_NAME]/0922383857/605905" at bounding box center [176, 42] width 62 height 9
type input "[PERSON_NAME]/0922383857/605905"
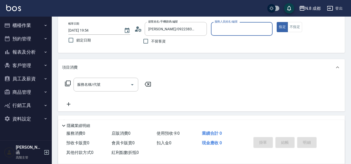
type input "[PERSON_NAME]程-13"
click at [108, 85] on input "服務名稱/代號" at bounding box center [102, 84] width 52 height 9
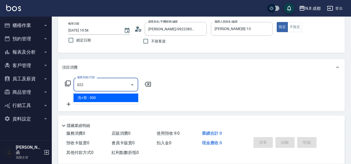
click at [104, 96] on span "洗+剪 - 500" at bounding box center [106, 98] width 65 height 9
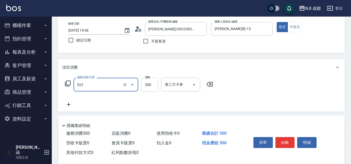
type input "洗+剪(022)"
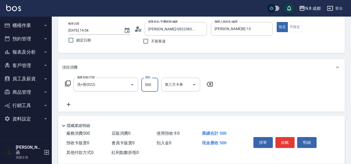
click at [150, 85] on input "500" at bounding box center [149, 85] width 17 height 14
type input "1300"
click at [70, 105] on icon at bounding box center [68, 104] width 13 height 6
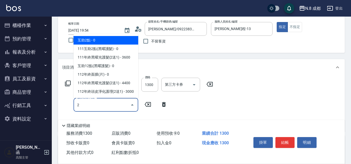
click at [102, 37] on span "互助2點 - 0" at bounding box center [106, 40] width 65 height 9
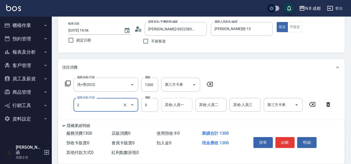
type input "互助2點(2)"
click at [175, 104] on input "其他-人員一" at bounding box center [177, 104] width 26 height 9
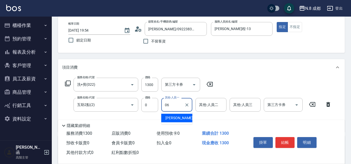
click at [183, 119] on div "[PERSON_NAME] -06" at bounding box center [176, 118] width 31 height 9
type input "[PERSON_NAME]-06"
click at [290, 139] on button "結帳" at bounding box center [285, 142] width 19 height 11
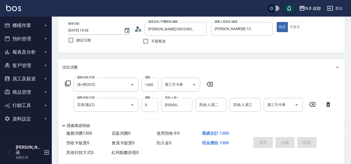
type input "[DATE] 19:55"
